Goal: Task Accomplishment & Management: Manage account settings

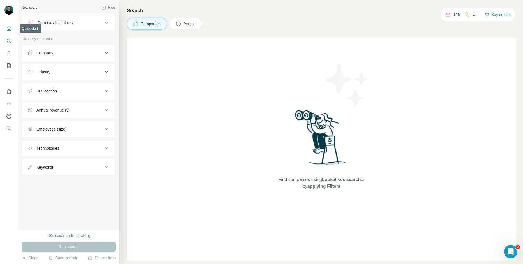
click at [8, 30] on icon "Quick start" at bounding box center [9, 29] width 6 height 6
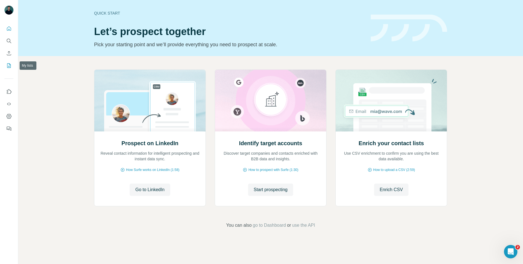
click at [7, 64] on icon "My lists" at bounding box center [9, 66] width 6 height 6
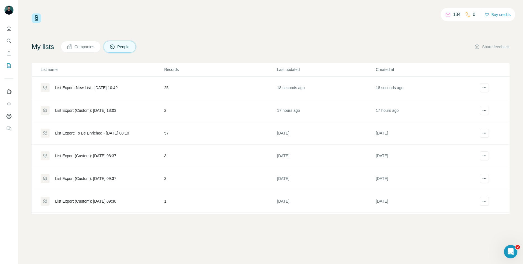
click at [219, 50] on div "My lists Companies People Share feedback" at bounding box center [271, 47] width 478 height 12
click at [112, 86] on div "List Export: New List - [DATE] 10:49" at bounding box center [86, 88] width 62 height 6
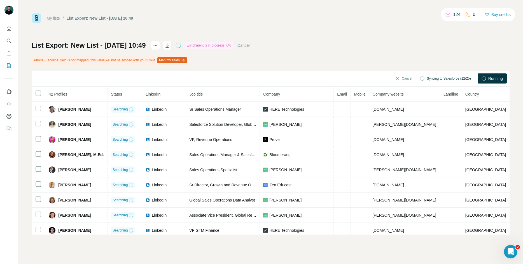
click at [329, 65] on div "List Export: New List - [DATE] 10:49 Enrichment is in progress: 0% Cancel Phone…" at bounding box center [271, 137] width 478 height 193
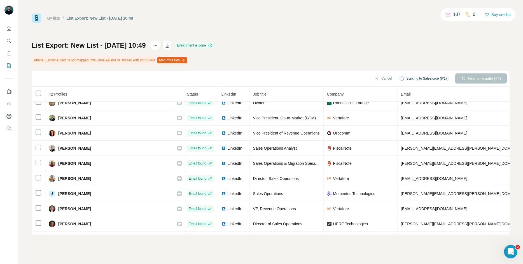
scroll to position [505, 1]
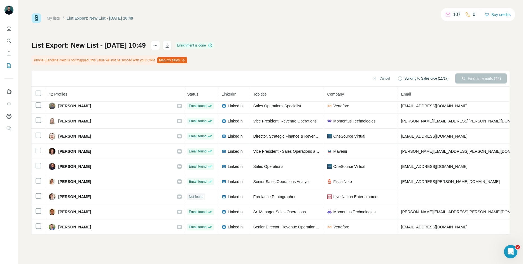
click at [330, 239] on div "My lists / List Export: New List - [DATE] 10:49 107 0 Buy credits List Export: …" at bounding box center [270, 132] width 504 height 264
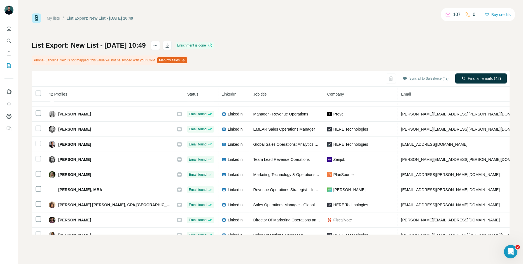
scroll to position [0, 1]
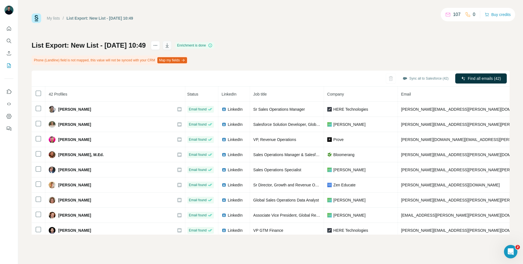
click at [168, 45] on icon "button" at bounding box center [166, 45] width 3 height 4
